Goal: Information Seeking & Learning: Learn about a topic

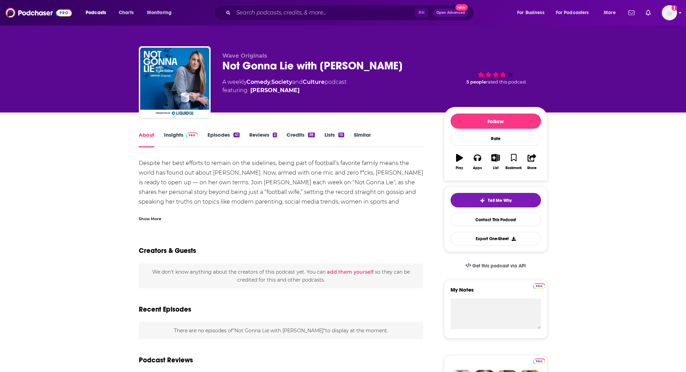
click at [675, 12] on img "Logged in as rowan.sullivan" at bounding box center [669, 12] width 15 height 15
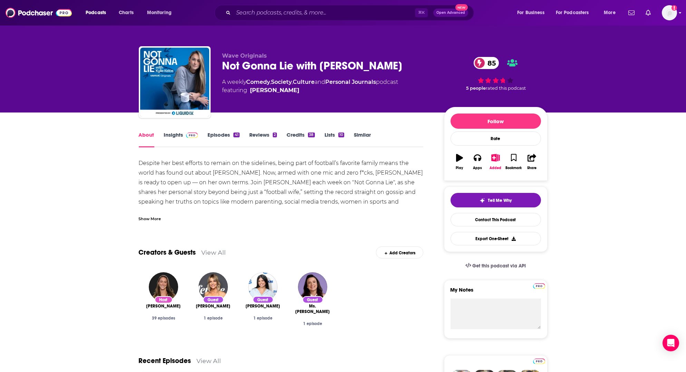
click at [676, 15] on img "Logged in as rowan.sullivan" at bounding box center [669, 12] width 15 height 15
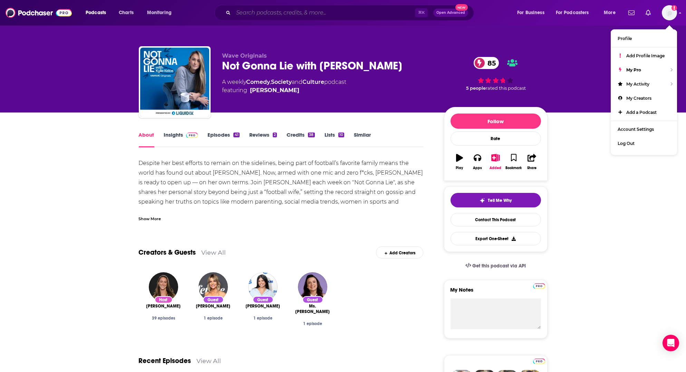
click at [335, 13] on input "Search podcasts, credits, & more..." at bounding box center [324, 12] width 182 height 11
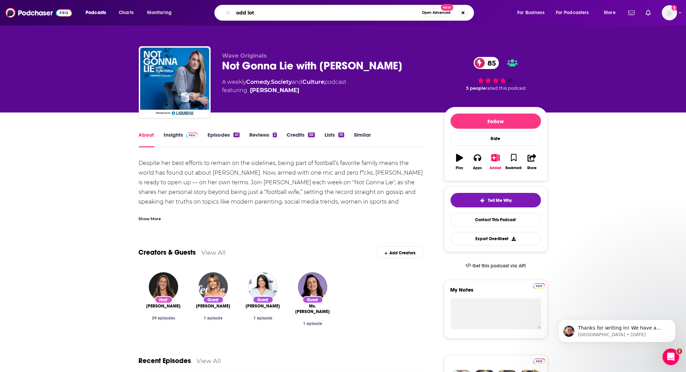
type input "odd lots"
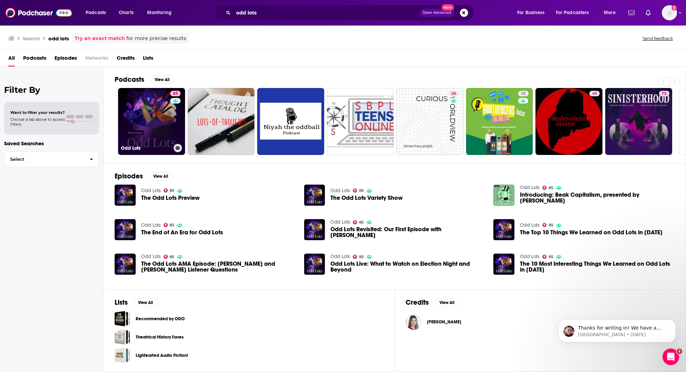
click at [149, 110] on link "85 Odd Lots" at bounding box center [151, 121] width 67 height 67
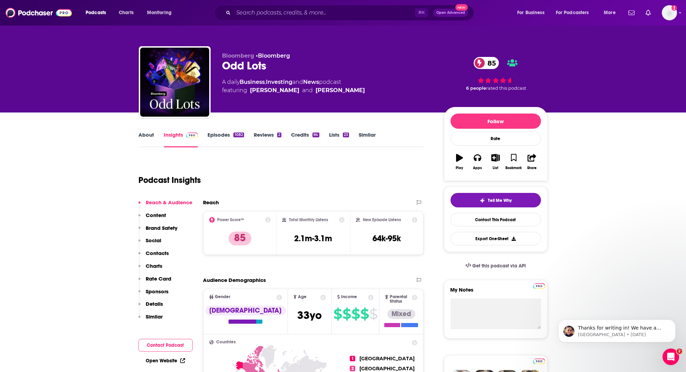
click at [139, 132] on link "About" at bounding box center [147, 140] width 16 height 16
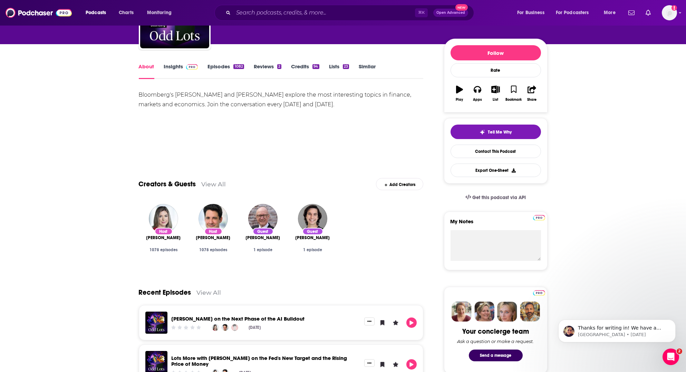
scroll to position [74, 0]
